Goal: Task Accomplishment & Management: Manage account settings

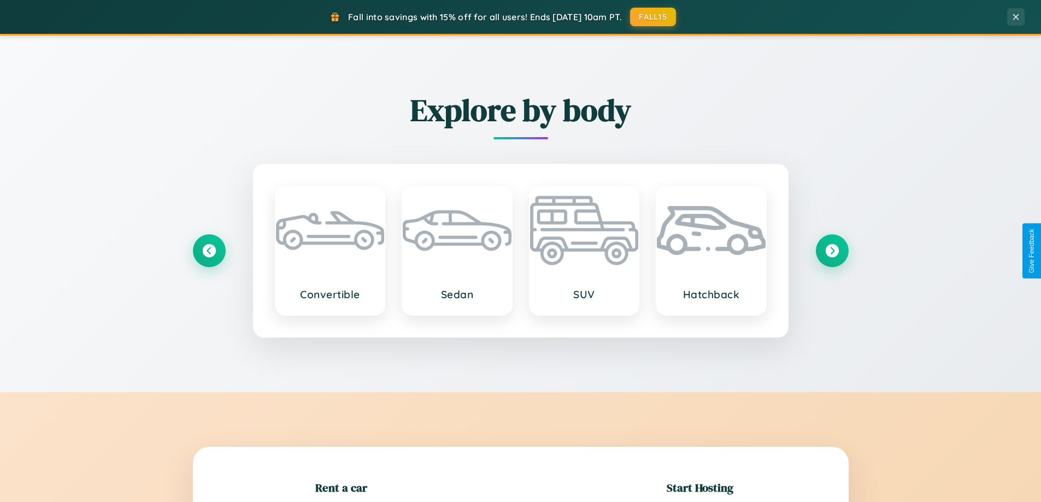
scroll to position [236, 0]
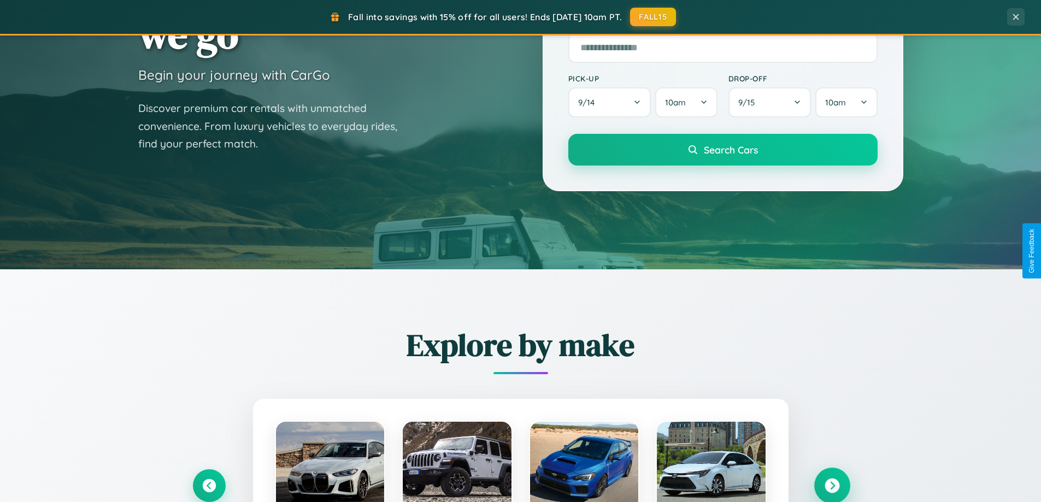
click at [832, 486] on icon at bounding box center [832, 486] width 15 height 15
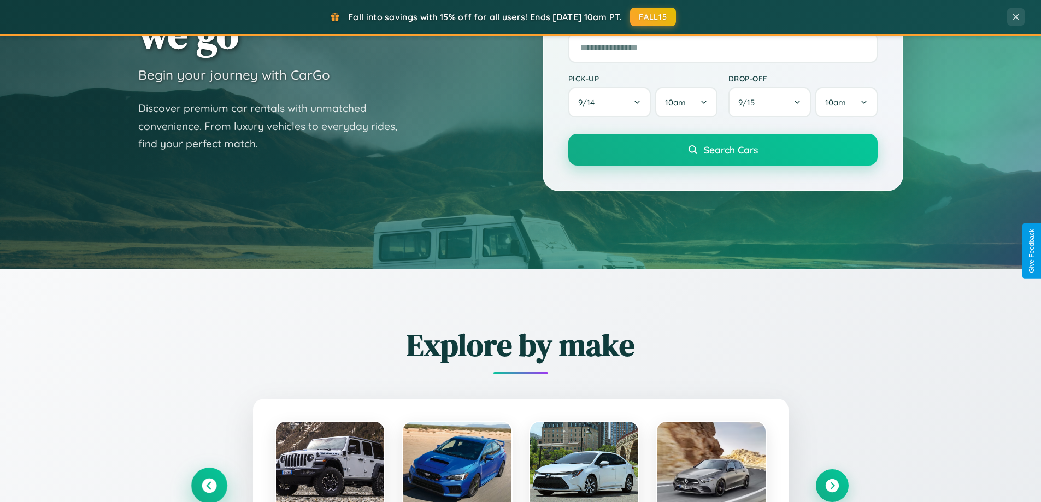
click at [209, 486] on icon at bounding box center [209, 486] width 15 height 15
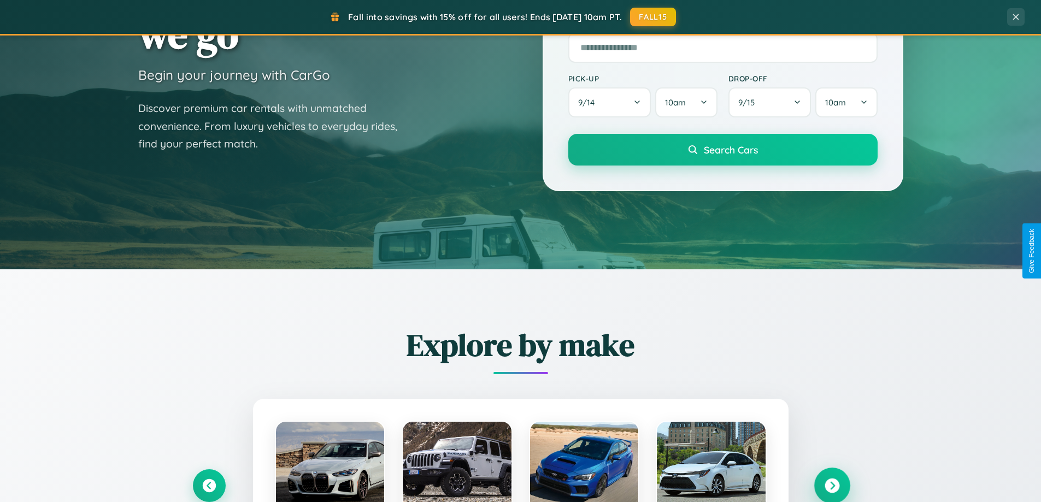
click at [832, 485] on icon at bounding box center [832, 486] width 15 height 15
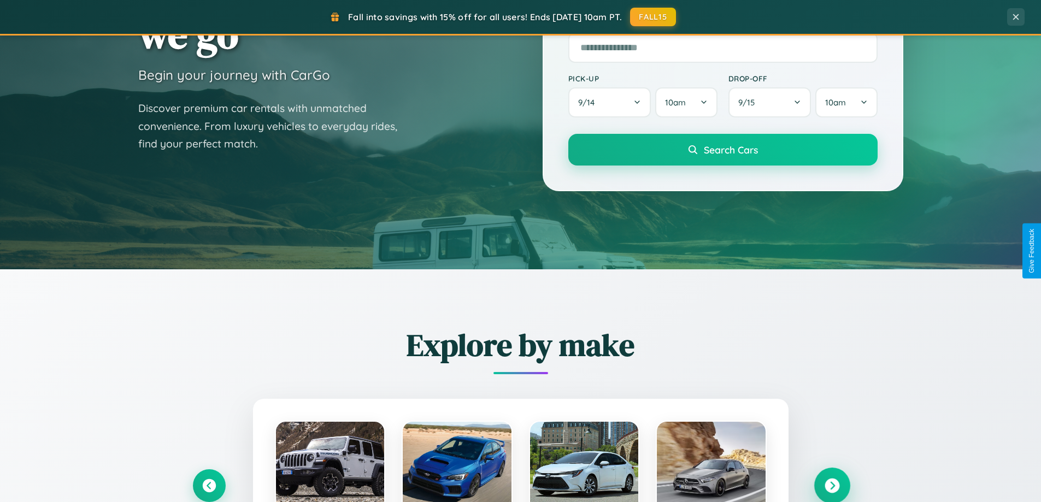
click at [832, 485] on icon at bounding box center [832, 486] width 15 height 15
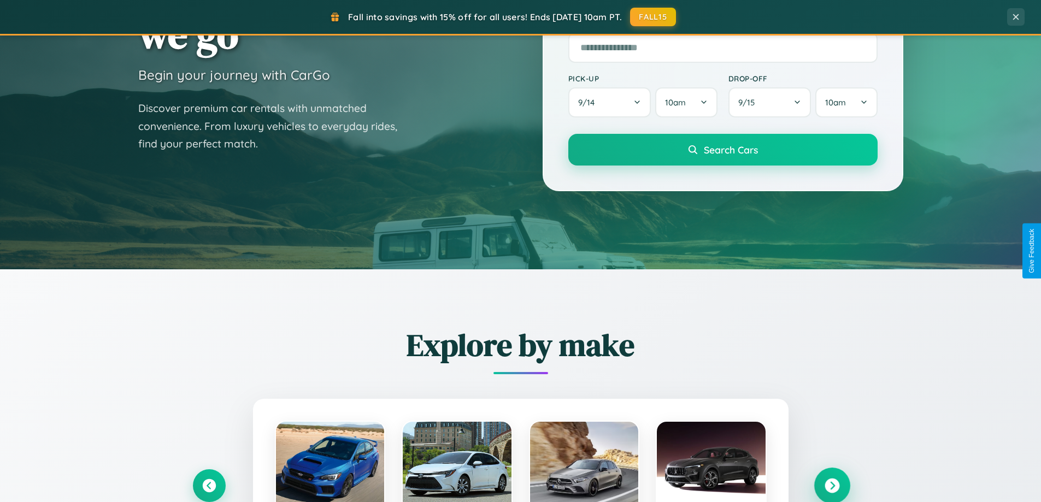
click at [832, 485] on icon at bounding box center [832, 486] width 15 height 15
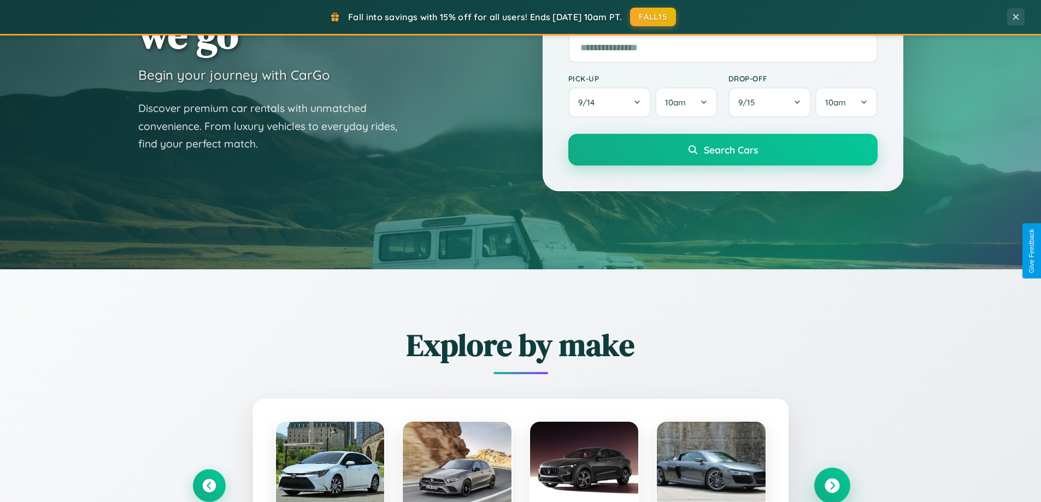
scroll to position [0, 0]
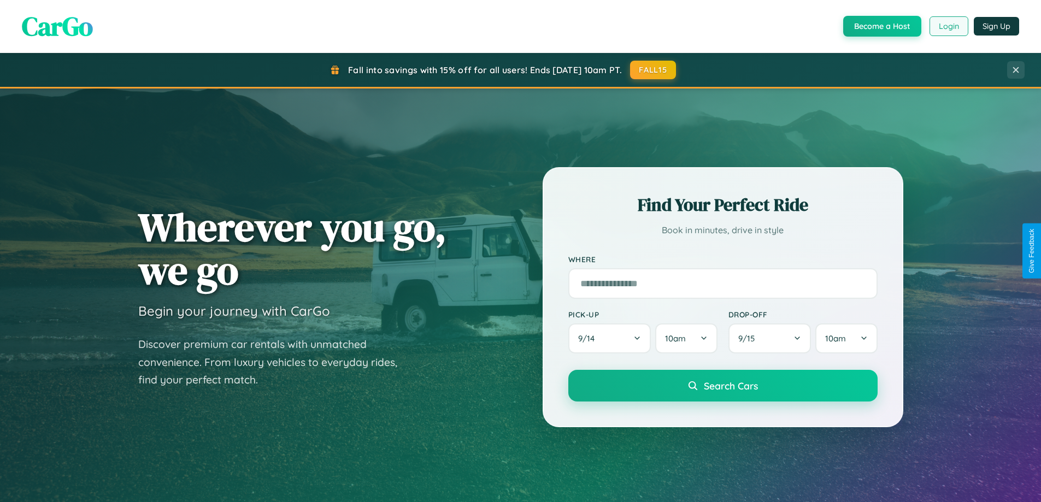
click at [948, 26] on button "Login" at bounding box center [949, 26] width 39 height 20
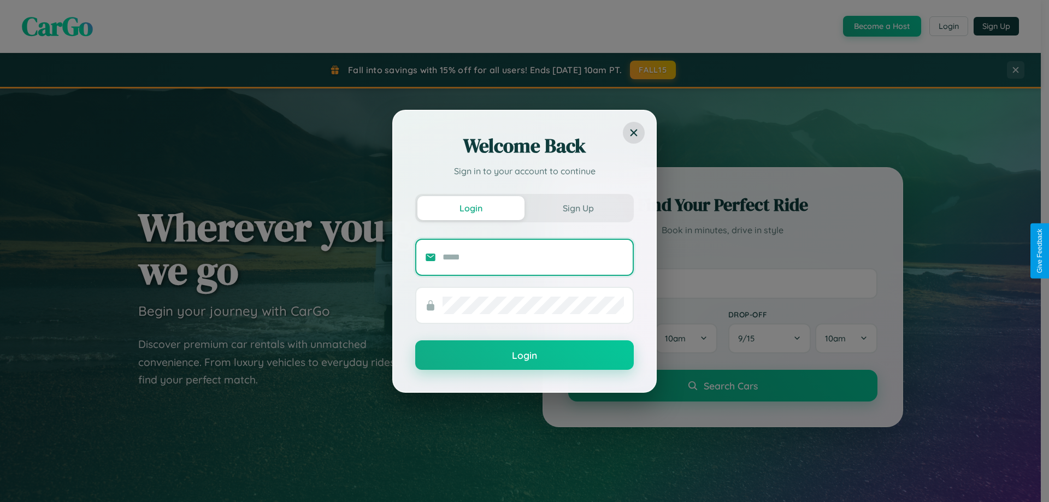
click at [533, 257] on input "text" at bounding box center [533, 257] width 181 height 17
type input "**********"
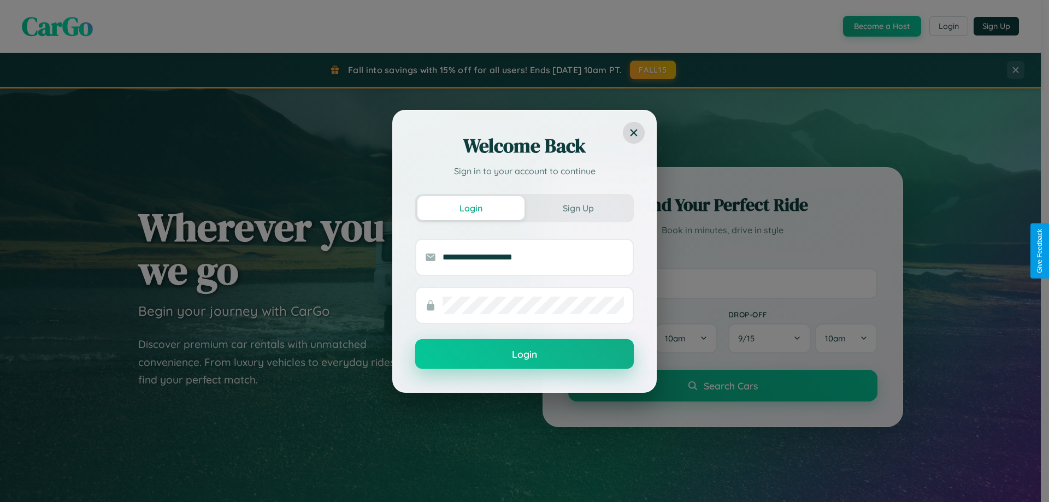
click at [525, 355] on button "Login" at bounding box center [524, 354] width 219 height 30
